Goal: Check status

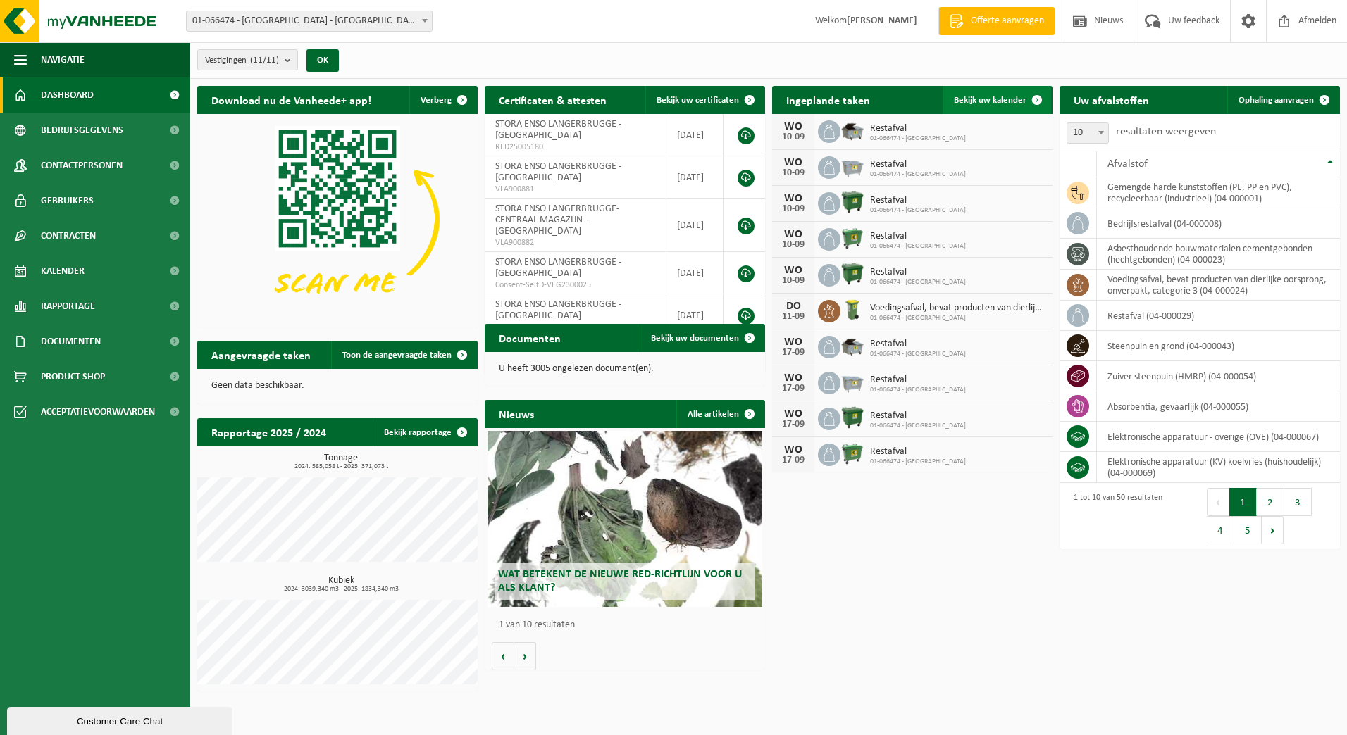
click at [969, 93] on link "Bekijk uw kalender" at bounding box center [996, 100] width 108 height 28
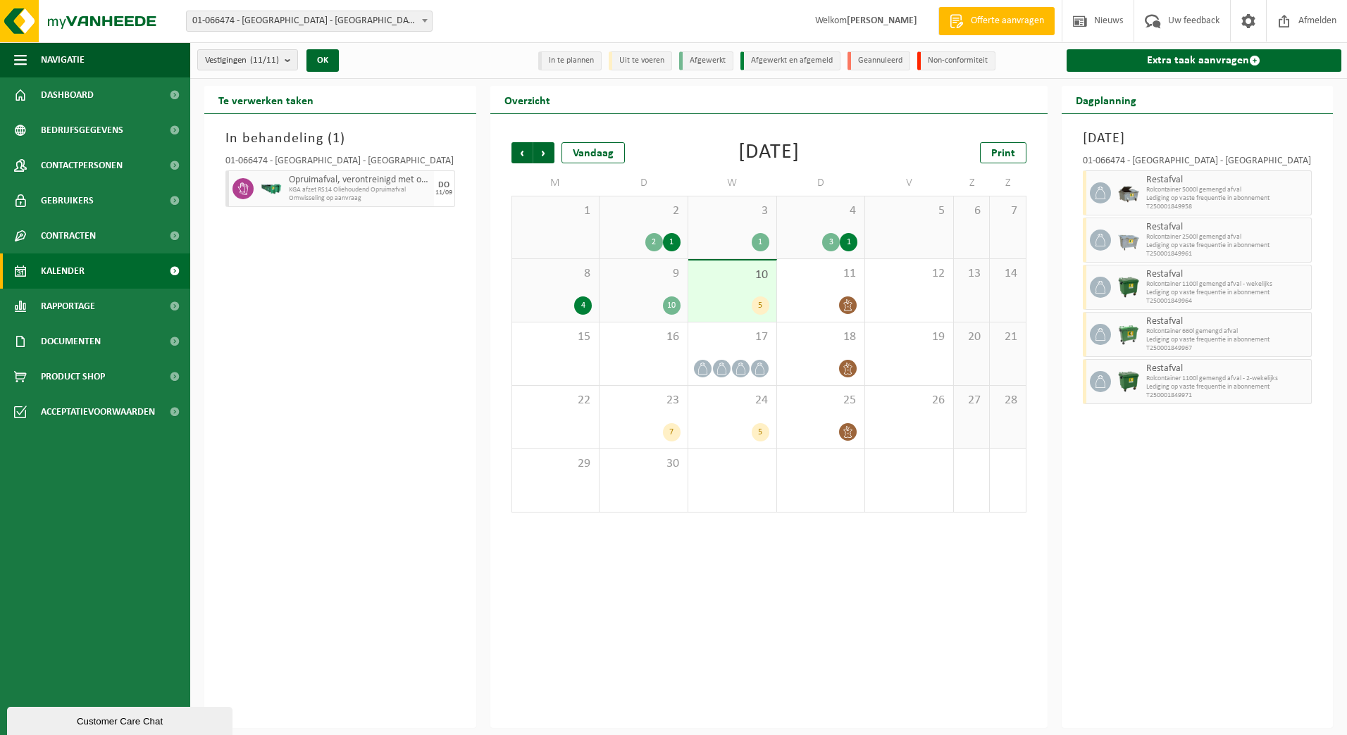
click at [656, 284] on div "9 10" at bounding box center [643, 290] width 88 height 63
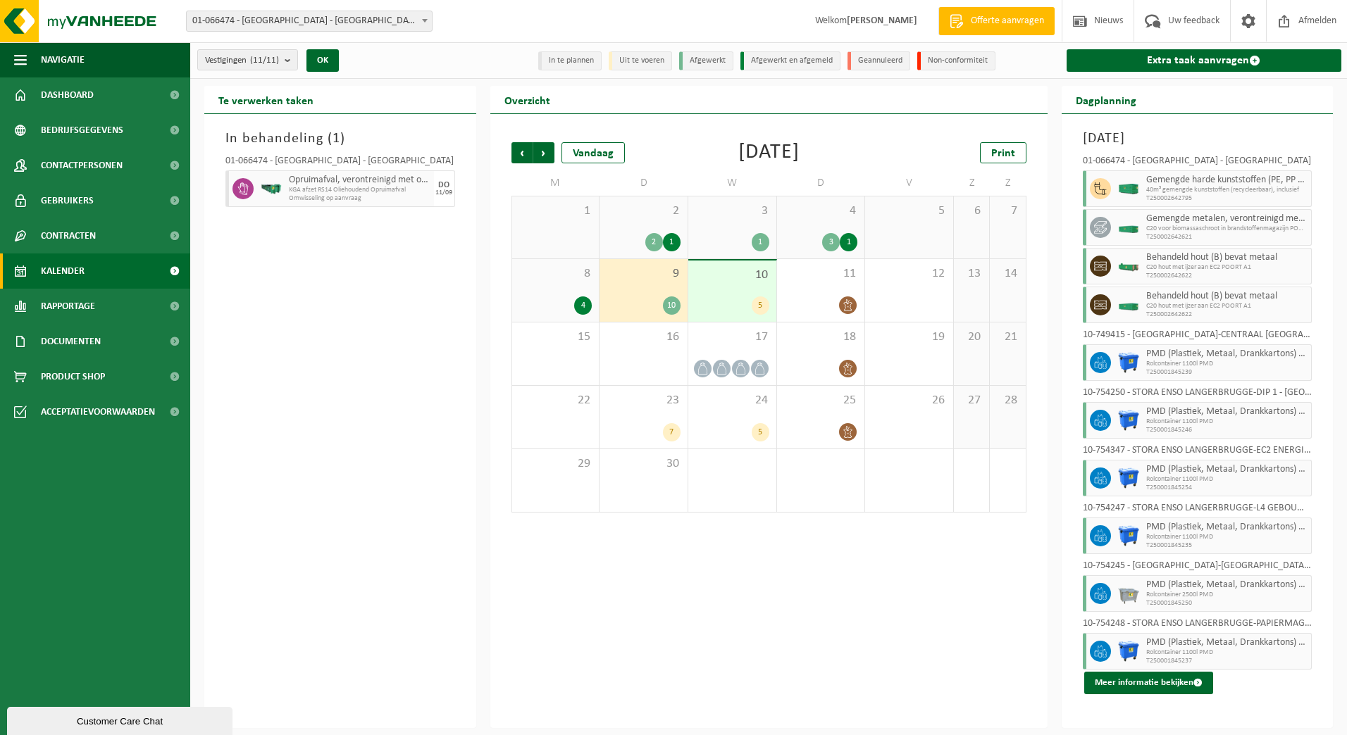
click at [728, 280] on span "10" at bounding box center [732, 275] width 74 height 15
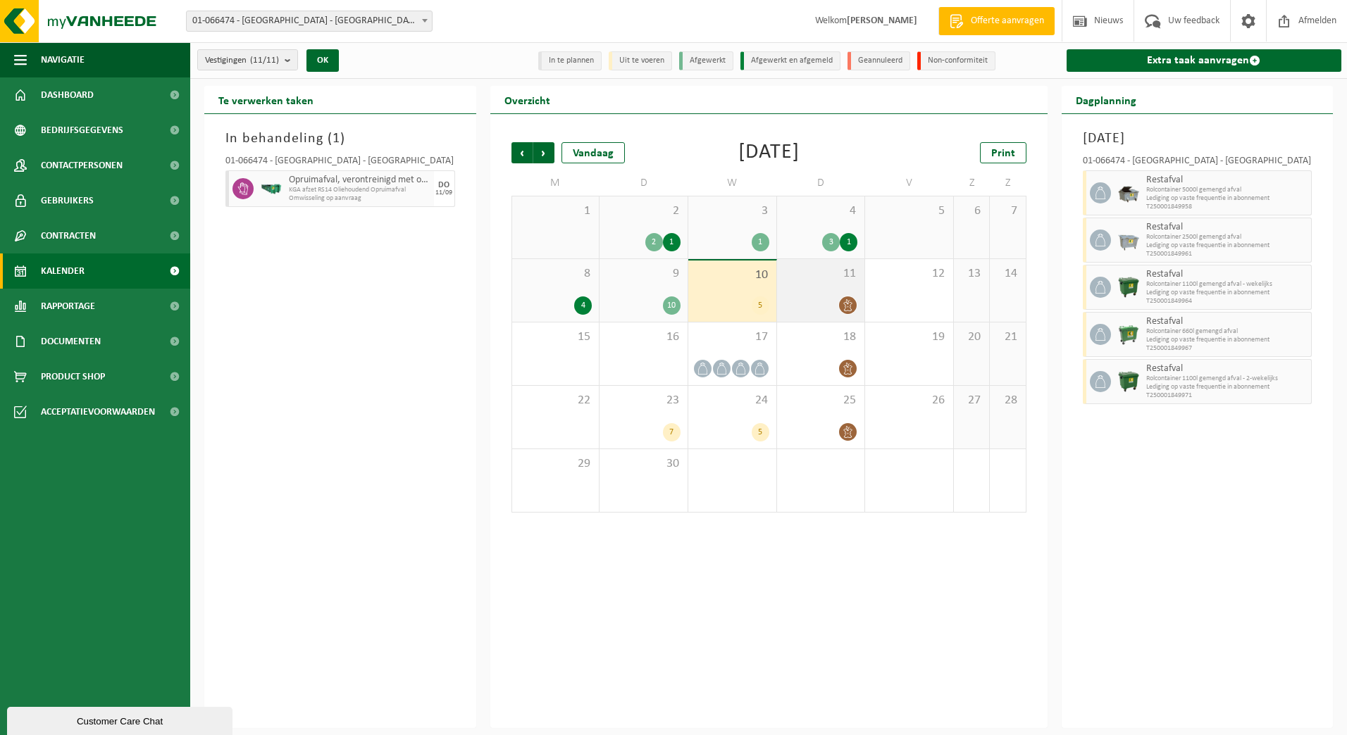
click at [806, 282] on div "11" at bounding box center [821, 290] width 88 height 63
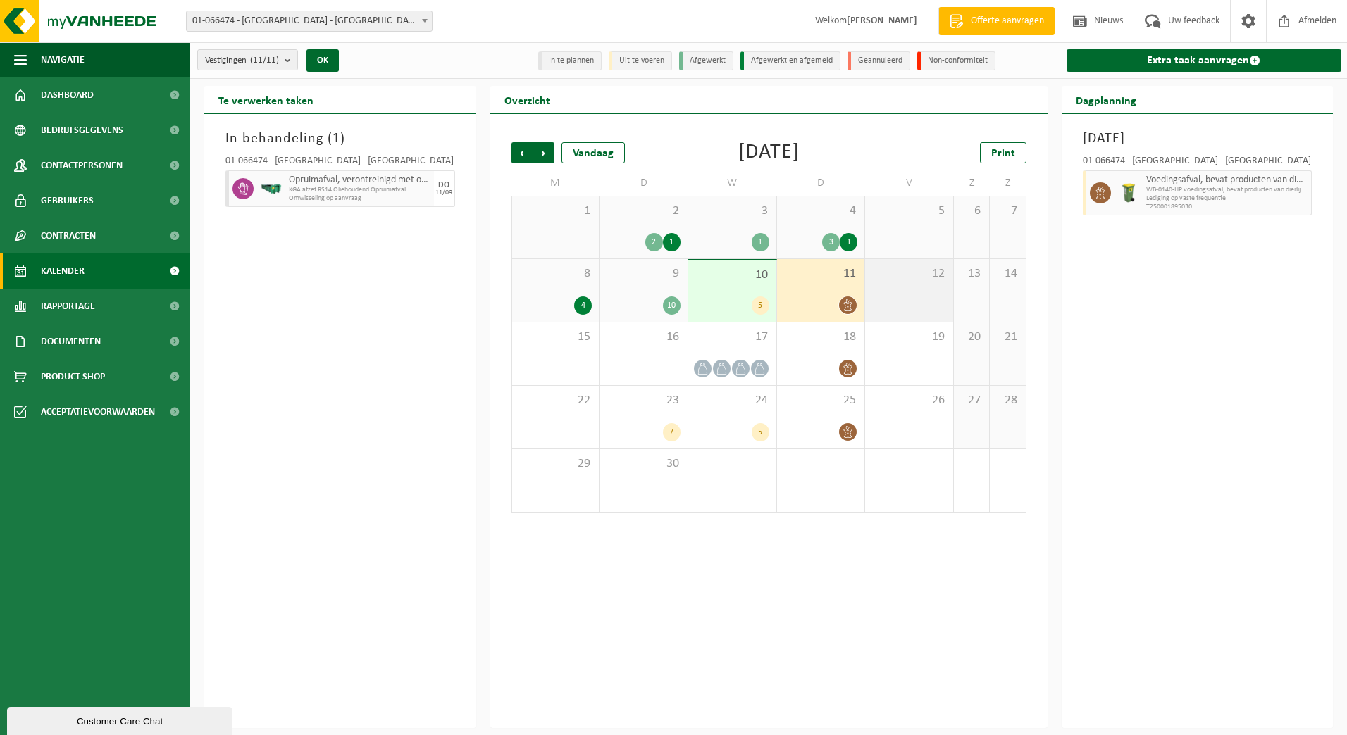
click at [885, 289] on div "12" at bounding box center [909, 290] width 88 height 63
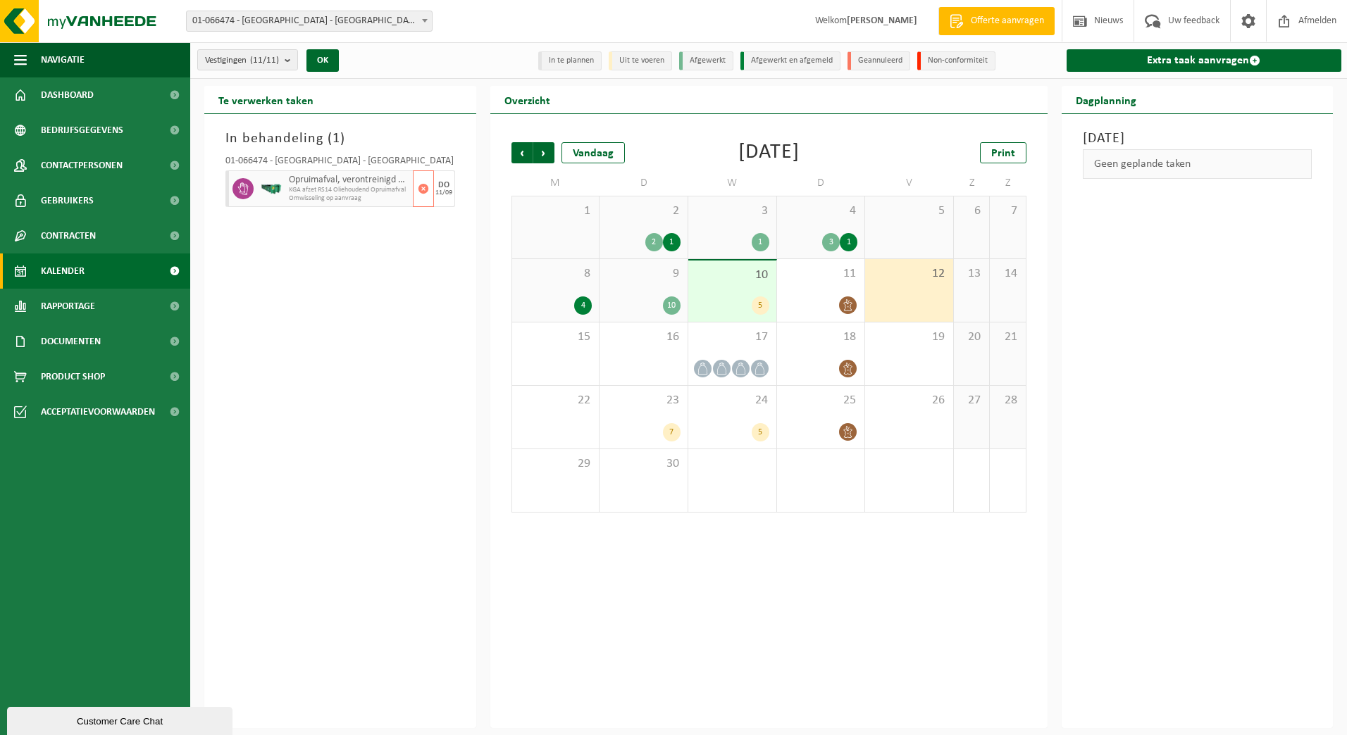
click at [343, 187] on span "KGA afzet RS14 Oliehoudend Opruimafval" at bounding box center [349, 190] width 120 height 8
drag, startPoint x: 327, startPoint y: 261, endPoint x: 320, endPoint y: 209, distance: 51.9
click at [327, 254] on div "In behandeling ( 1 ) 01-066474 - STORA ENSO LANGERBRUGGE - [GEOGRAPHIC_DATA] Op…" at bounding box center [340, 421] width 272 height 614
click at [307, 182] on span "Opruimafval, verontreinigd met olie" at bounding box center [349, 180] width 120 height 11
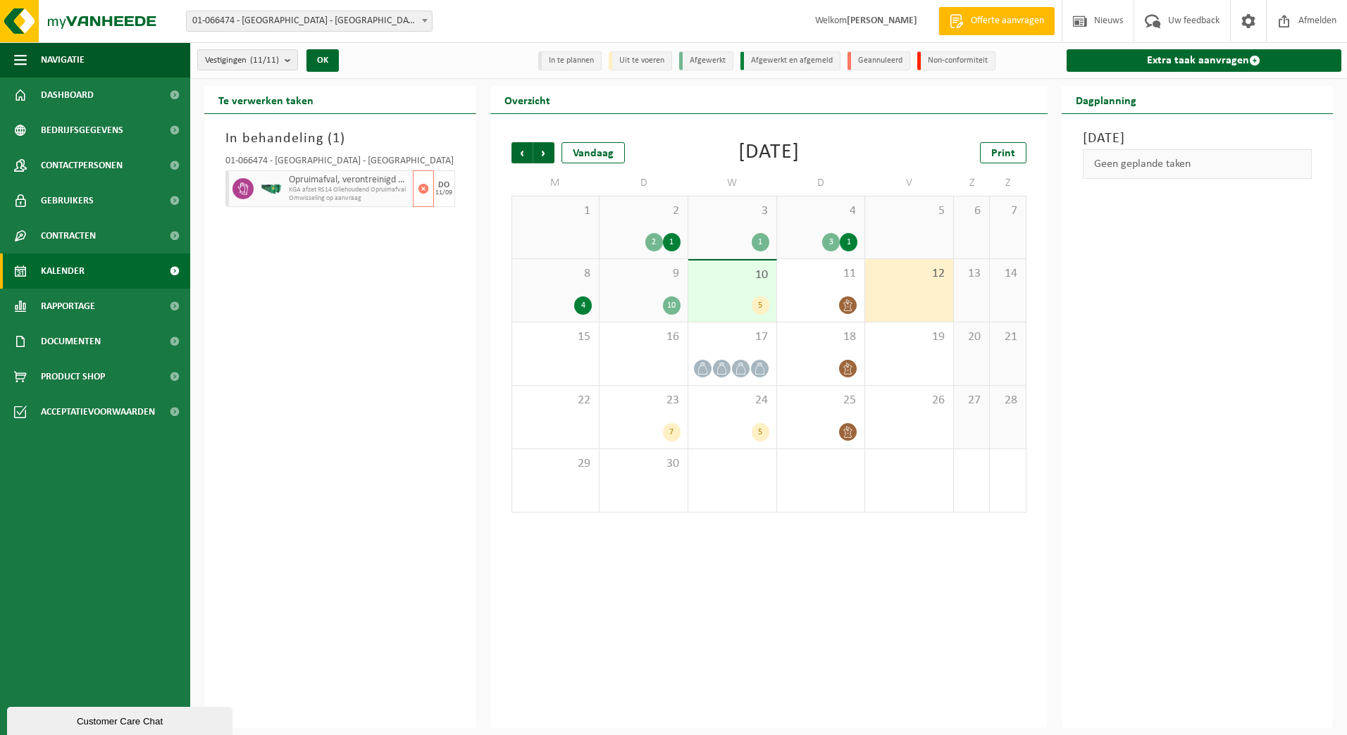
drag, startPoint x: 307, startPoint y: 182, endPoint x: 298, endPoint y: 230, distance: 49.4
click at [298, 230] on div "In behandeling ( 1 ) 01-066474 - STORA ENSO LANGERBRUGGE - [GEOGRAPHIC_DATA] Op…" at bounding box center [340, 421] width 272 height 614
click at [344, 267] on div "In behandeling ( 1 ) 01-066474 - STORA ENSO LANGERBRUGGE - [GEOGRAPHIC_DATA] Op…" at bounding box center [340, 421] width 272 height 614
